Goal: Information Seeking & Learning: Learn about a topic

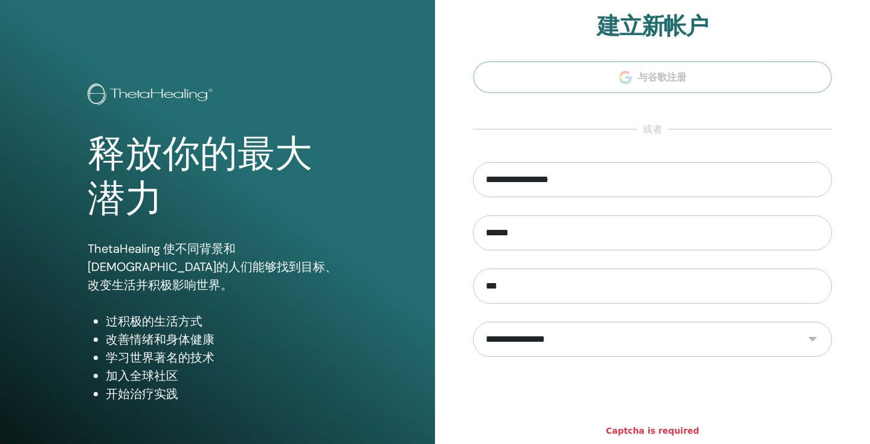
scroll to position [137, 0]
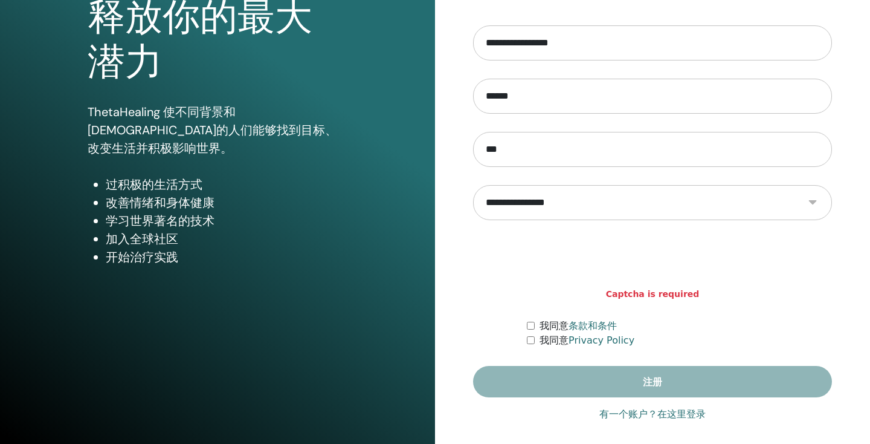
click at [682, 417] on link "有一个账户？在这里登录" at bounding box center [653, 414] width 106 height 15
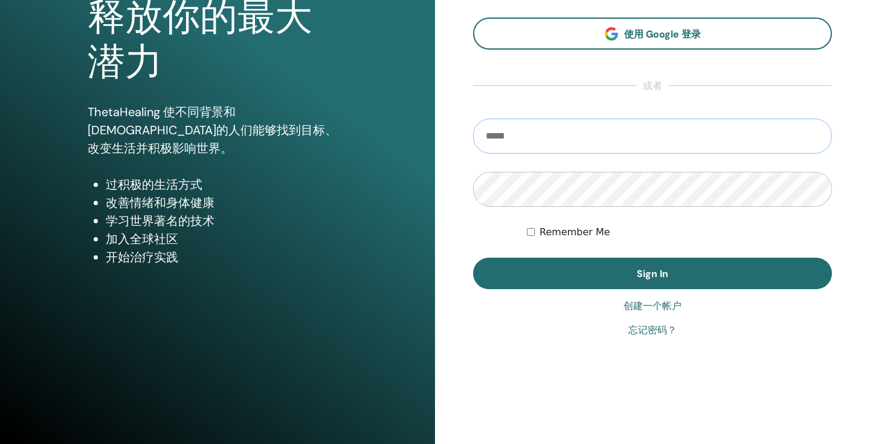
click at [649, 138] on input "email" at bounding box center [652, 135] width 359 height 35
type input "**********"
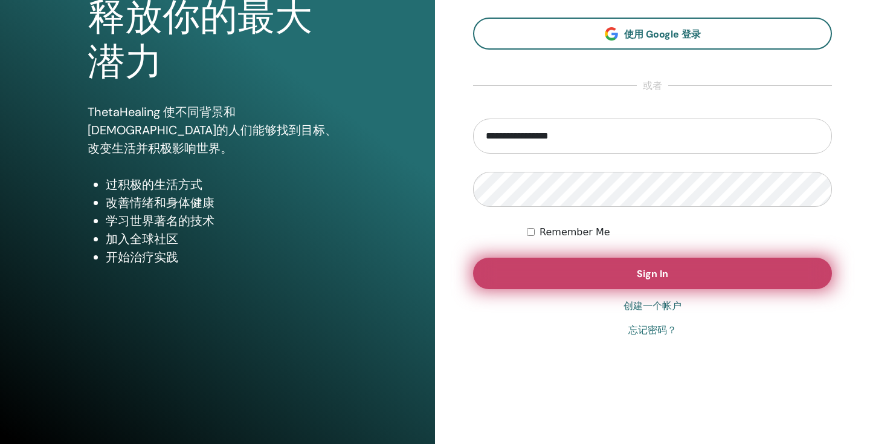
click at [591, 267] on button "Sign In" at bounding box center [652, 272] width 359 height 31
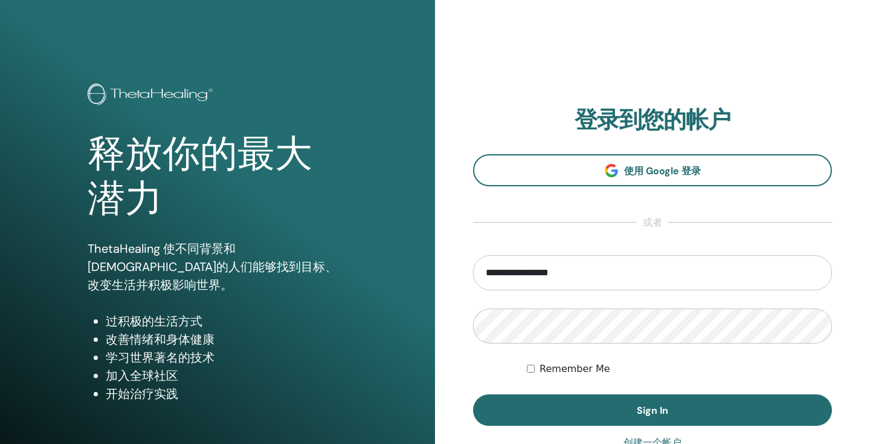
scroll to position [137, 0]
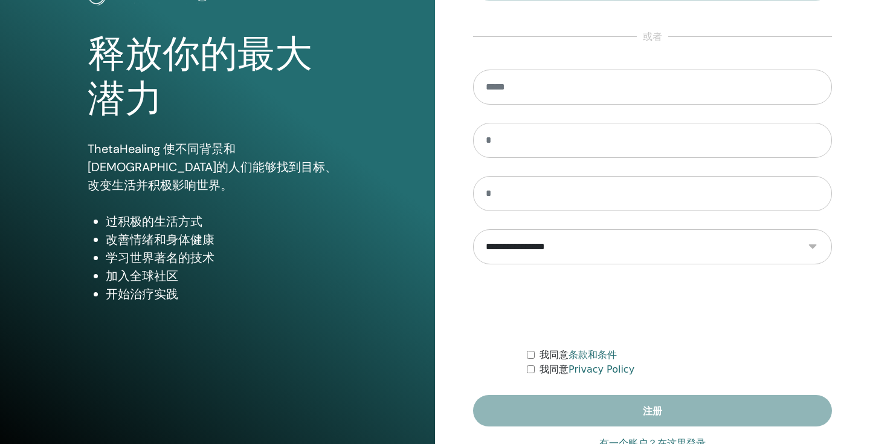
scroll to position [137, 0]
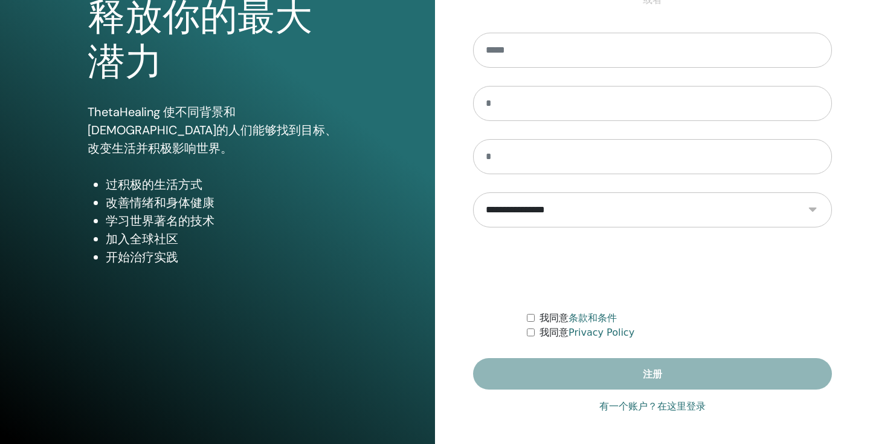
click at [644, 400] on link "有一个账户？在这里登录" at bounding box center [653, 406] width 106 height 15
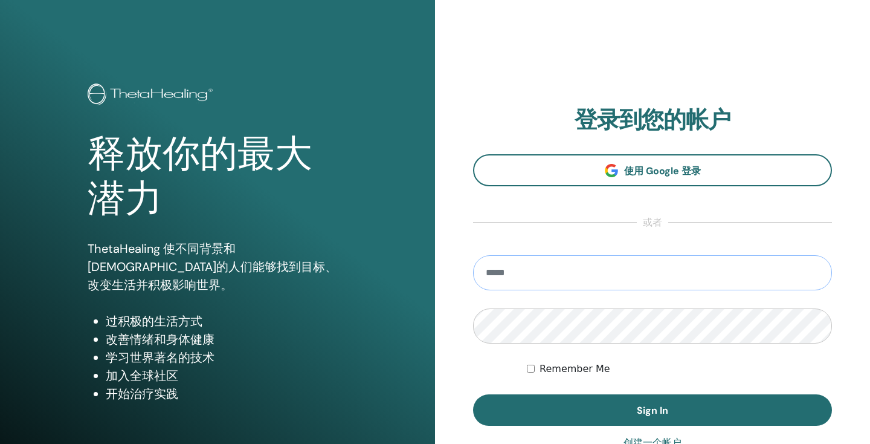
click at [647, 264] on input "email" at bounding box center [652, 272] width 359 height 35
type input "**********"
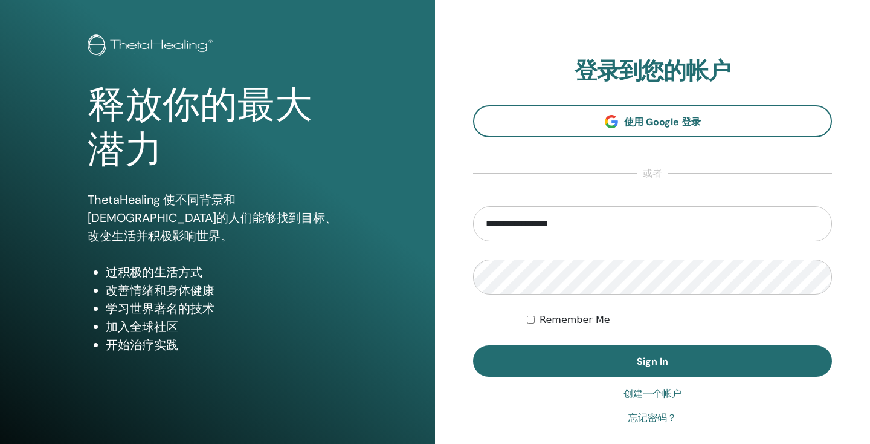
scroll to position [52, 0]
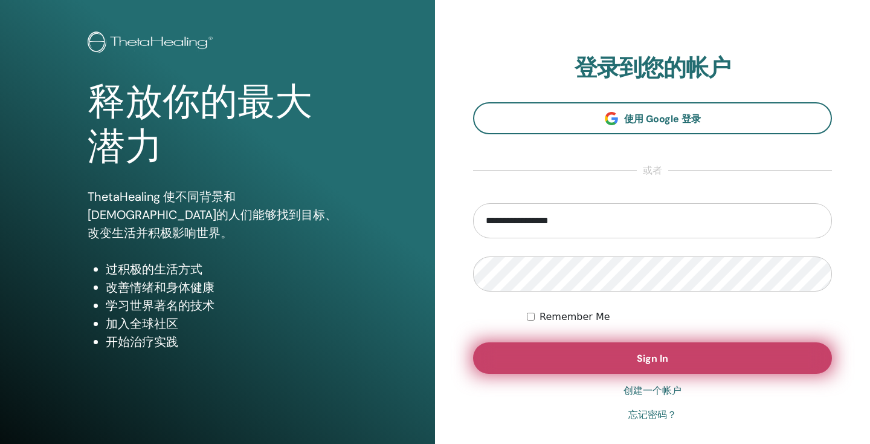
click at [565, 354] on button "Sign In" at bounding box center [652, 357] width 359 height 31
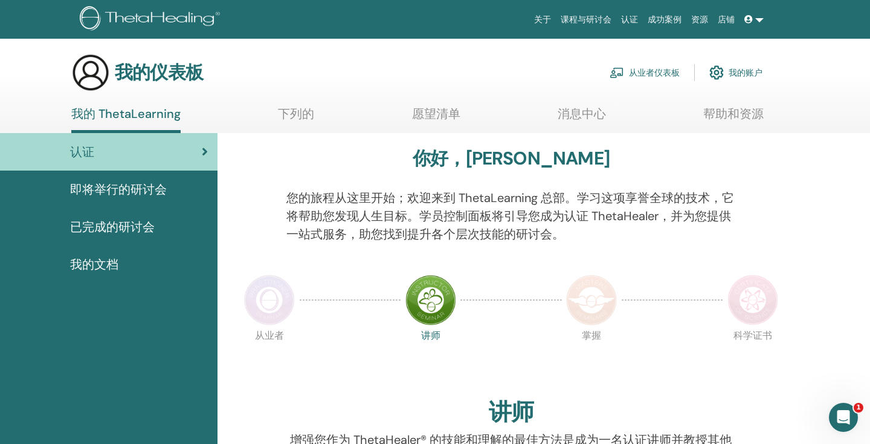
click at [745, 15] on icon at bounding box center [749, 19] width 8 height 8
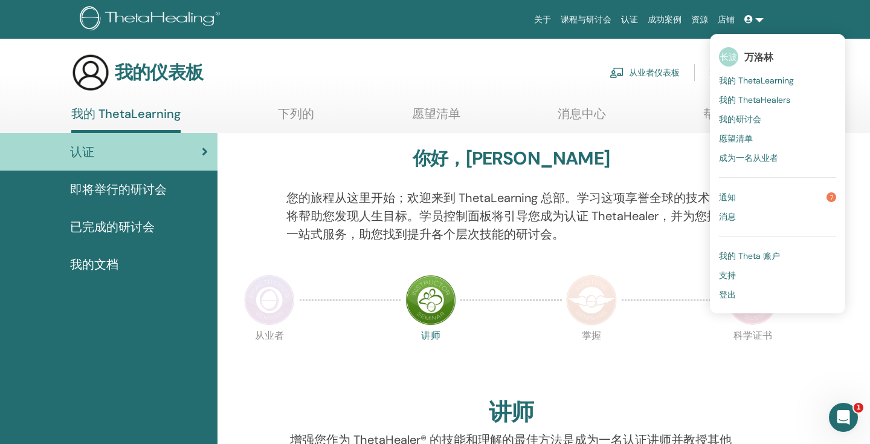
click at [773, 99] on font "我的 ThetaHealers" at bounding box center [754, 99] width 71 height 11
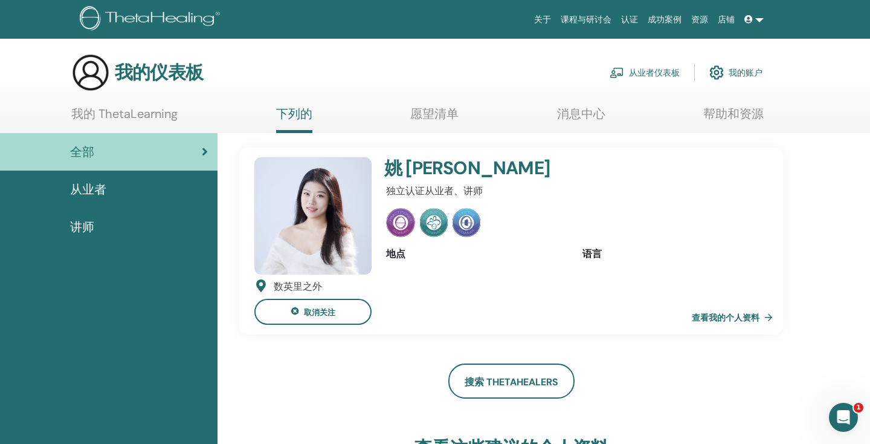
click at [175, 200] on link "从业者" at bounding box center [109, 188] width 218 height 37
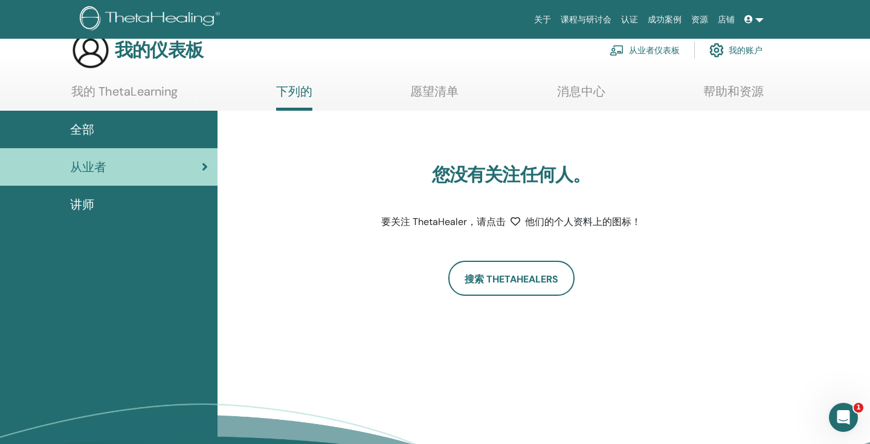
scroll to position [20, 0]
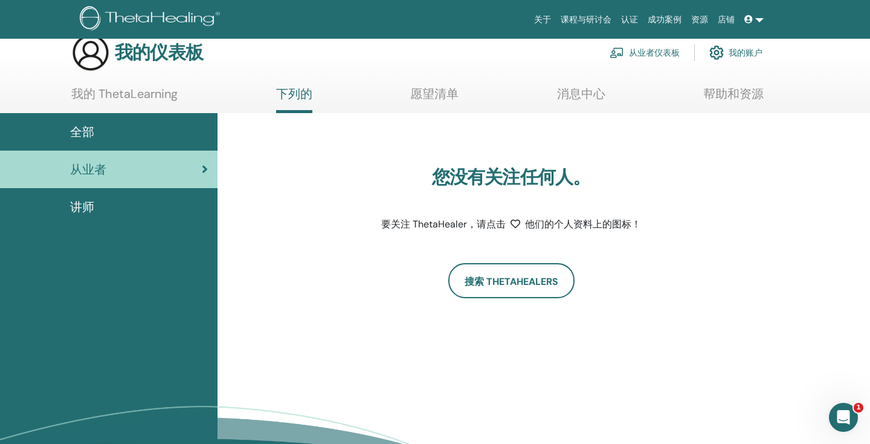
click at [156, 134] on div "全部" at bounding box center [109, 132] width 198 height 18
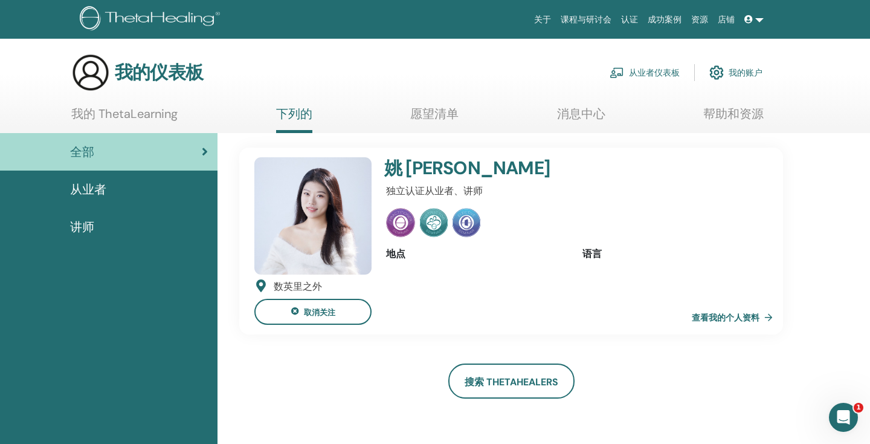
click at [154, 113] on font "我的 ThetaLearning" at bounding box center [124, 114] width 106 height 16
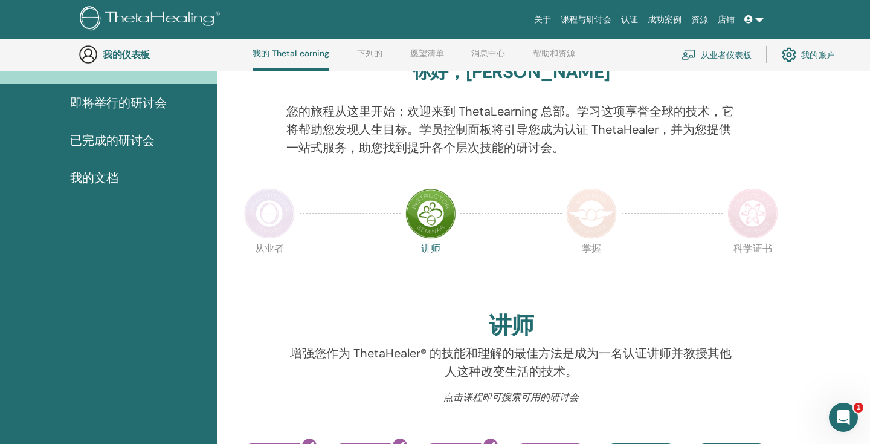
click at [280, 217] on img at bounding box center [269, 213] width 51 height 51
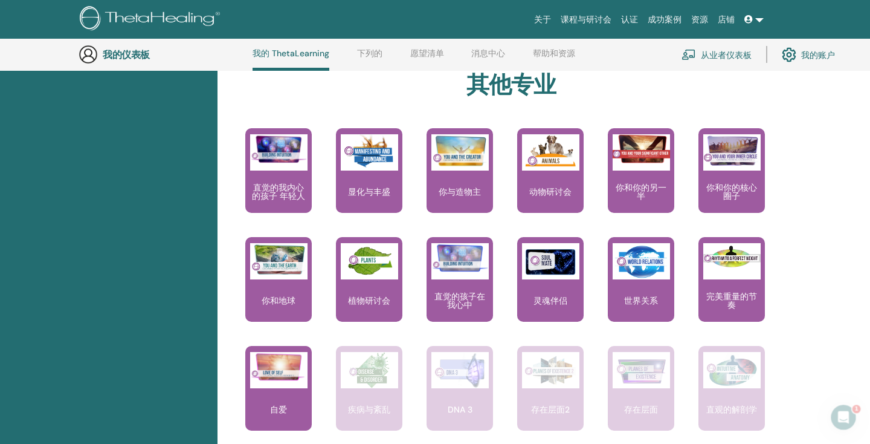
scroll to position [620, 0]
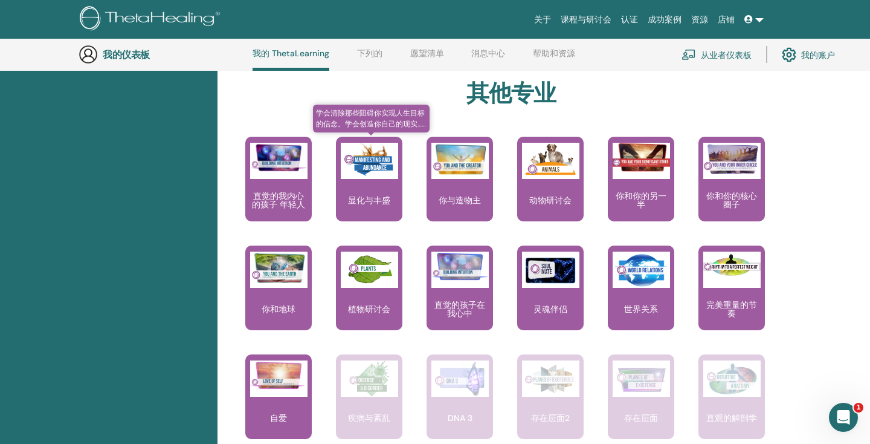
click at [383, 186] on div "显化与丰盛" at bounding box center [369, 179] width 66 height 85
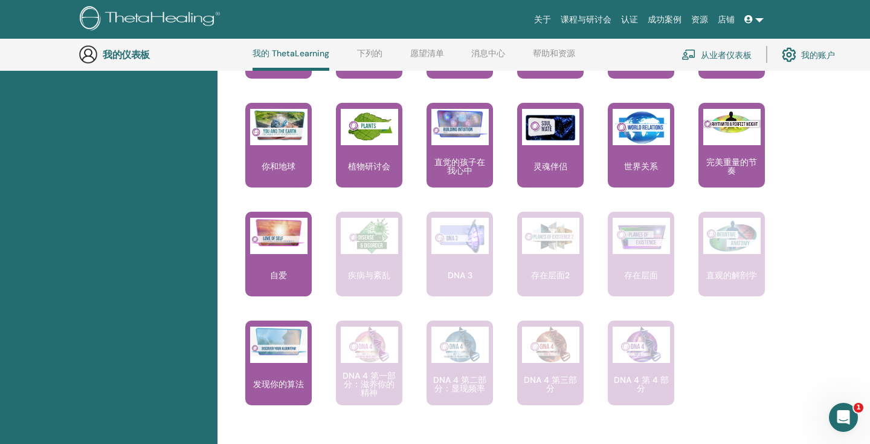
scroll to position [778, 0]
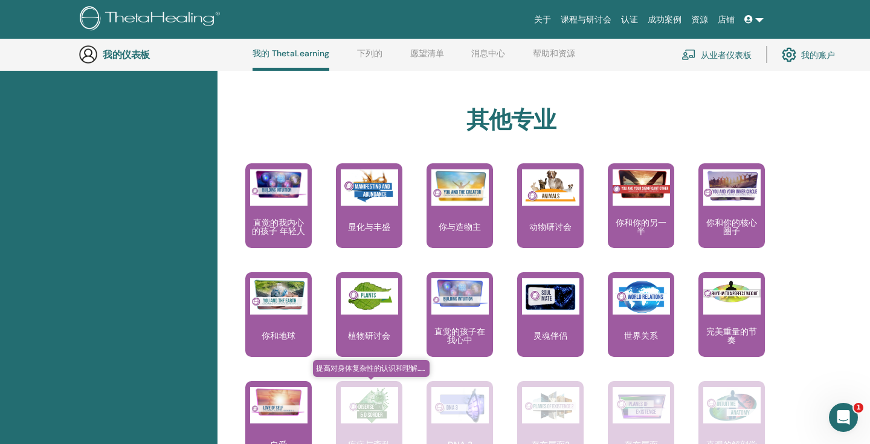
scroll to position [592, 0]
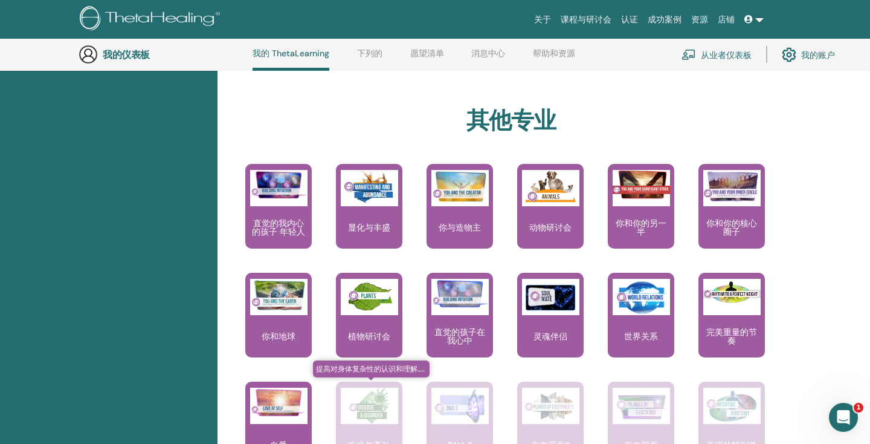
click at [367, 205] on img at bounding box center [369, 188] width 57 height 36
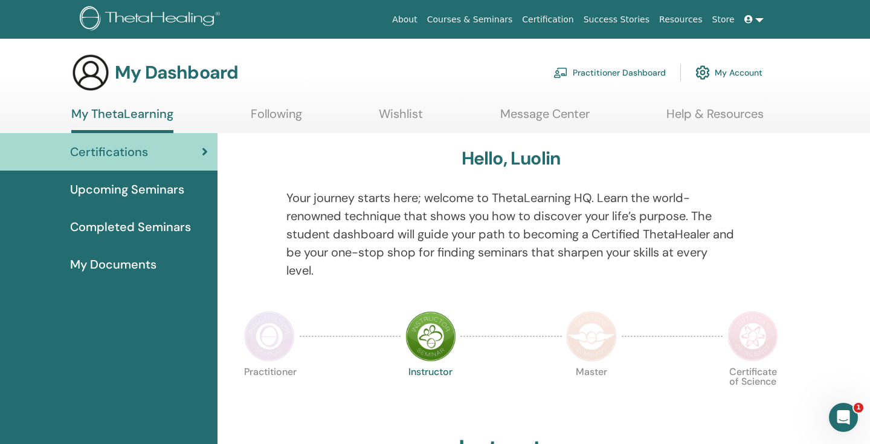
click at [288, 342] on img at bounding box center [269, 336] width 51 height 51
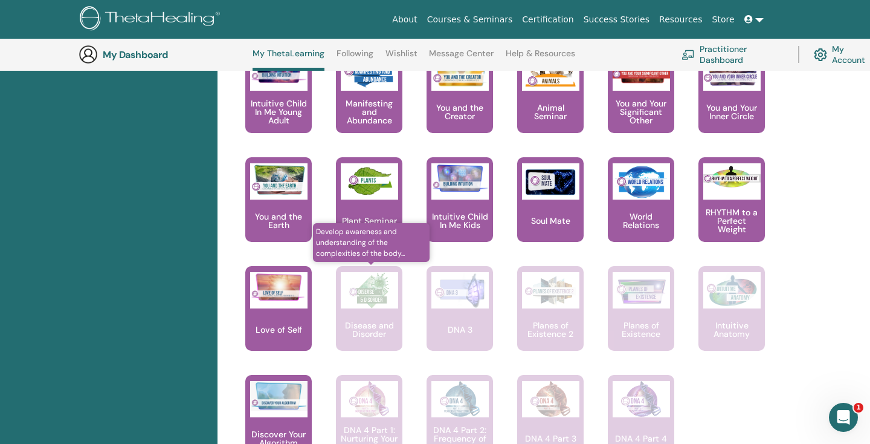
scroll to position [737, 0]
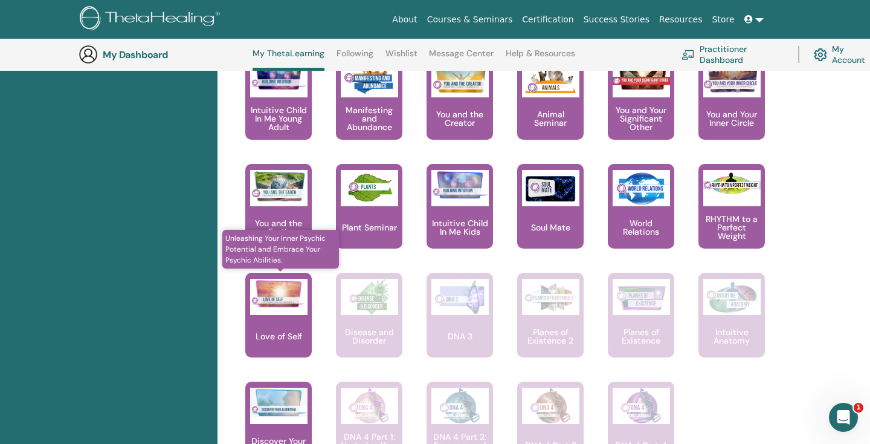
click at [302, 310] on div at bounding box center [278, 297] width 57 height 36
